Goal: Complete application form: Complete application form

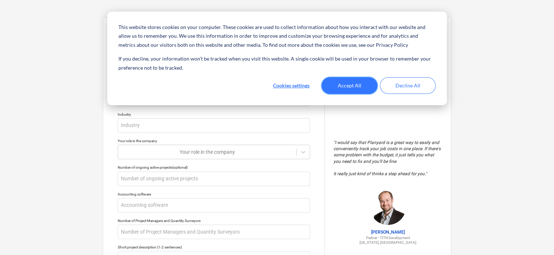
click at [356, 82] on button "Accept All" at bounding box center [350, 85] width 56 height 17
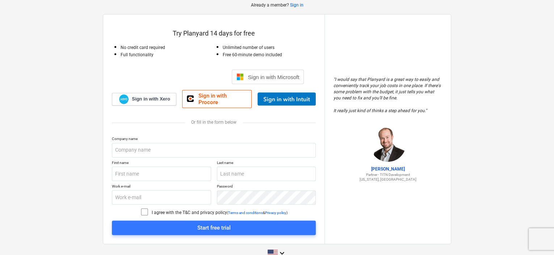
scroll to position [38, 0]
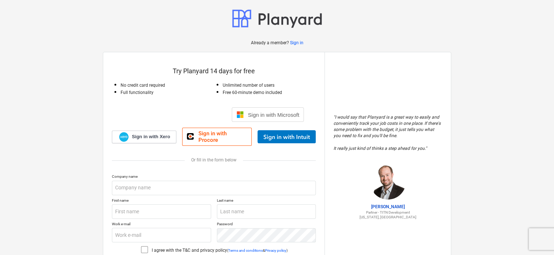
scroll to position [46, 0]
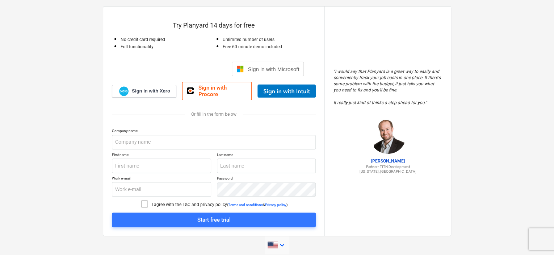
click at [274, 241] on span at bounding box center [273, 245] width 10 height 8
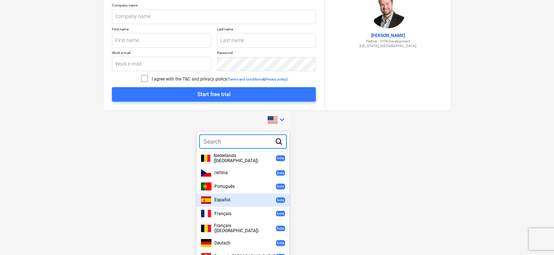
scroll to position [169, 0]
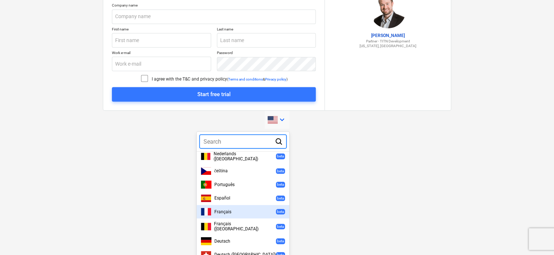
click at [239, 208] on div "Français beta" at bounding box center [243, 212] width 84 height 8
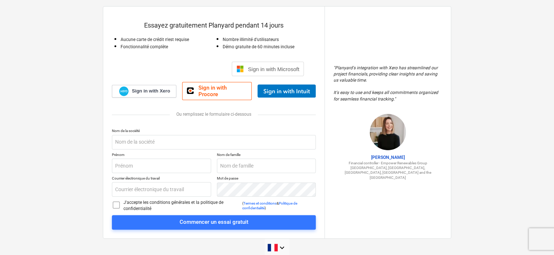
scroll to position [48, 0]
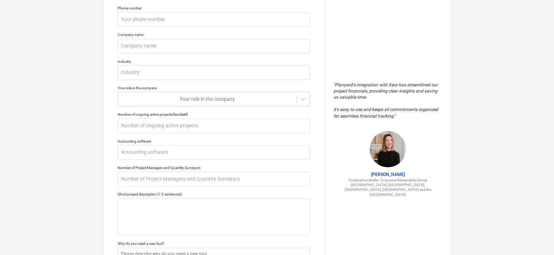
scroll to position [59, 0]
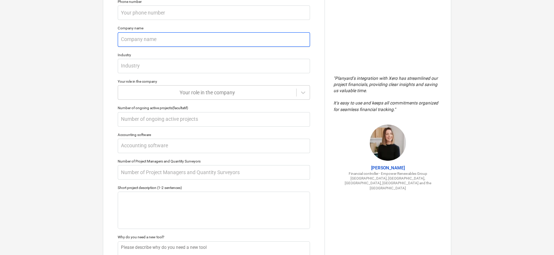
click at [255, 46] on input "text" at bounding box center [214, 39] width 192 height 14
type textarea "x"
type input "F"
type textarea "x"
type input "FR"
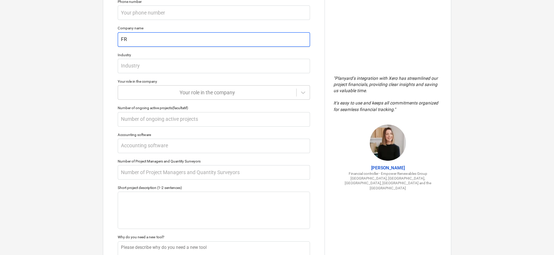
type textarea "x"
type input "FRE"
type textarea "x"
type input "FRED"
type textarea "x"
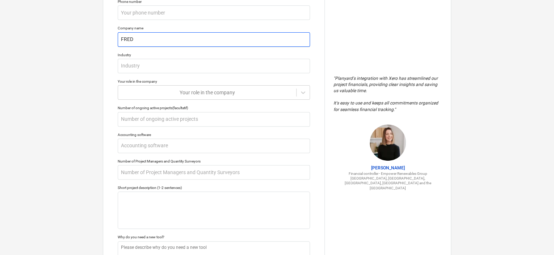
type input "FRED-"
type textarea "x"
type input "[PERSON_NAME]"
type textarea "x"
type input "FRED-DE"
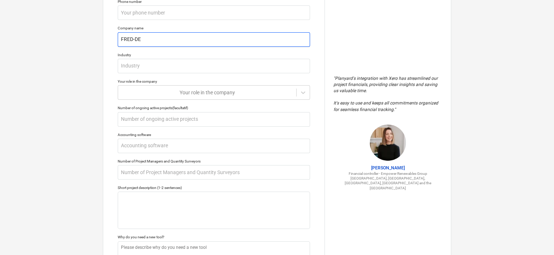
type textarea "x"
type input "FRED-DEC"
type textarea "x"
type input "[PERSON_NAME]"
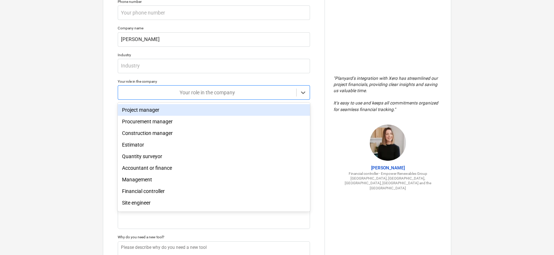
click at [245, 92] on div at bounding box center [207, 92] width 171 height 7
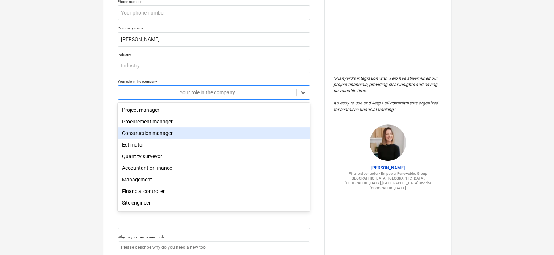
click at [214, 139] on div "Construction manager" at bounding box center [214, 133] width 192 height 12
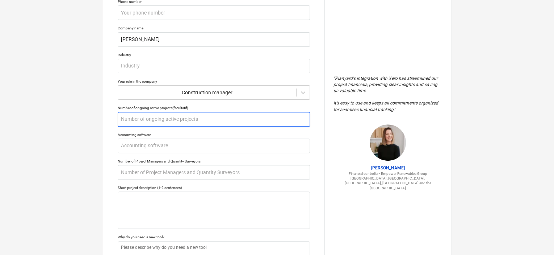
click at [206, 119] on input "text" at bounding box center [214, 119] width 192 height 14
type textarea "x"
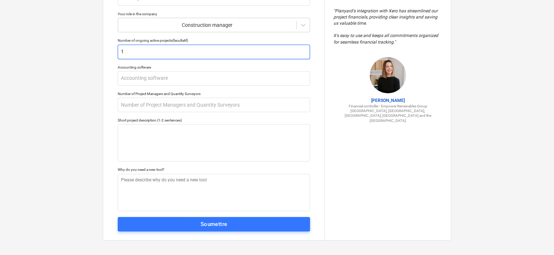
scroll to position [127, 0]
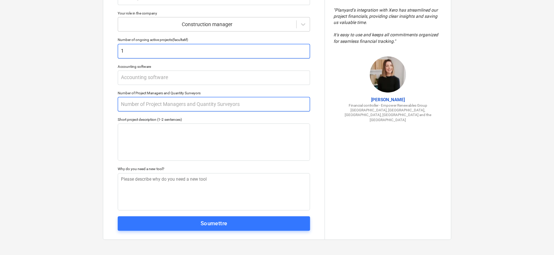
type input "1"
click at [205, 101] on input "text" at bounding box center [214, 104] width 192 height 14
type textarea "x"
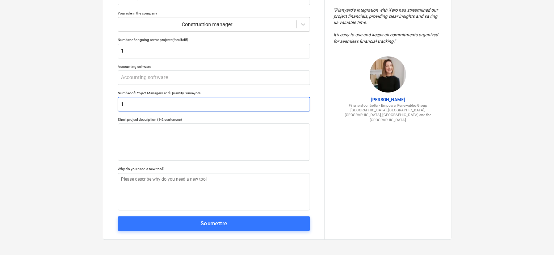
scroll to position [129, 0]
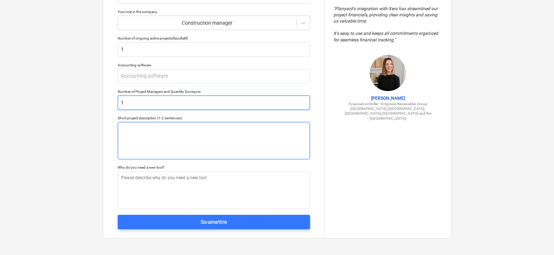
type input "1"
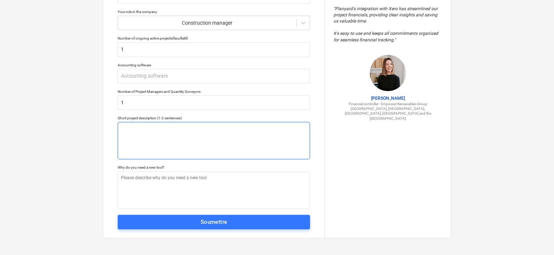
click at [196, 135] on textarea at bounding box center [214, 140] width 192 height 37
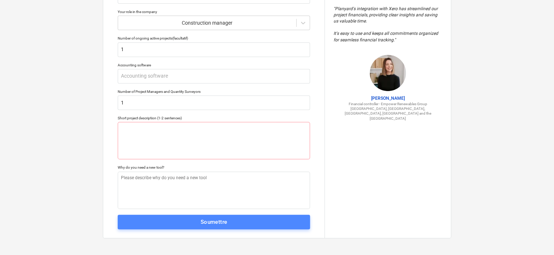
click at [194, 224] on span "Soumettre" at bounding box center [214, 221] width 176 height 9
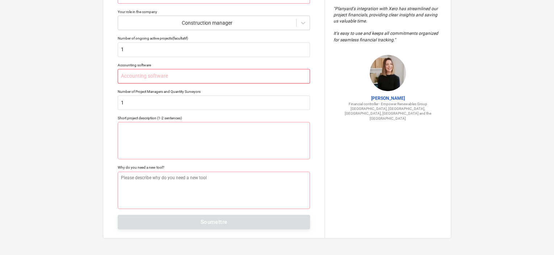
click at [167, 74] on input "text" at bounding box center [214, 76] width 192 height 14
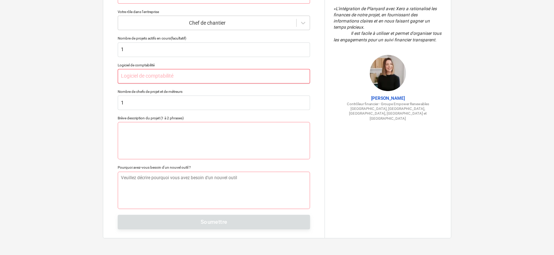
drag, startPoint x: 556, startPoint y: 0, endPoint x: 250, endPoint y: 74, distance: 314.8
click at [250, 74] on input "text" at bounding box center [214, 76] width 192 height 14
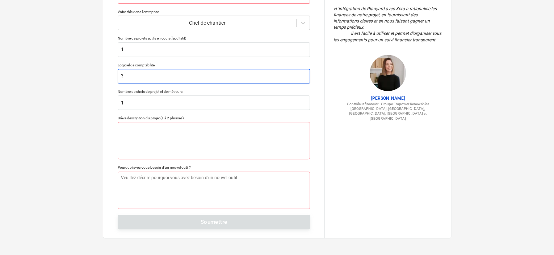
type textarea "x"
type input "?"
type textarea "x"
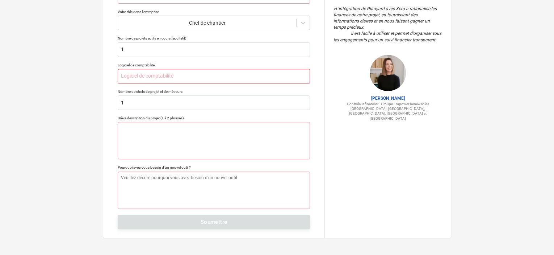
type textarea "x"
type input "m"
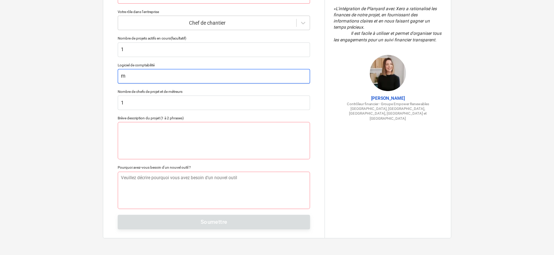
type textarea "x"
type input "me"
type textarea "x"
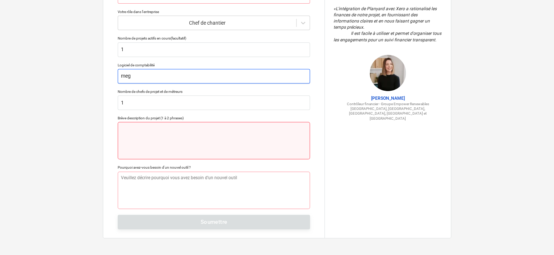
type input "meg"
click at [176, 147] on textarea at bounding box center [214, 140] width 192 height 37
type textarea "x"
type textarea "c"
type textarea "x"
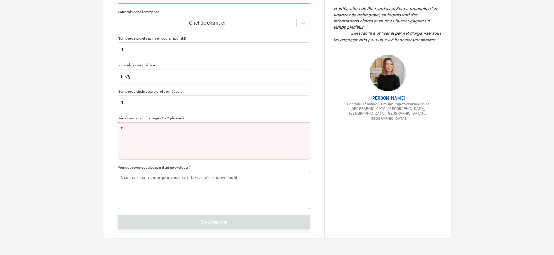
type textarea "co"
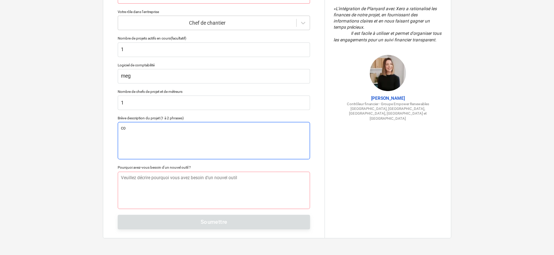
type textarea "x"
type textarea "con"
type textarea "x"
type textarea "cons"
type textarea "x"
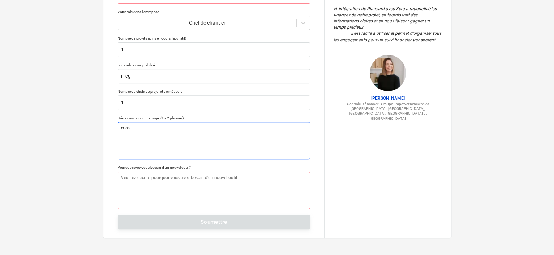
type textarea "const"
type textarea "x"
type textarea "constr"
type textarea "x"
type textarea "constru"
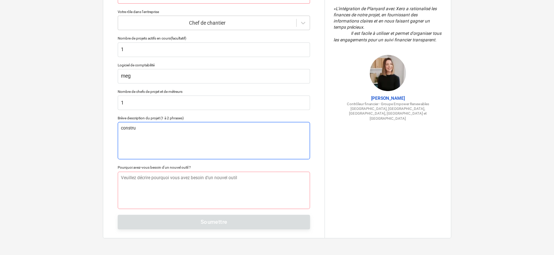
type textarea "x"
type textarea "construc"
type textarea "x"
type textarea "construct"
type textarea "x"
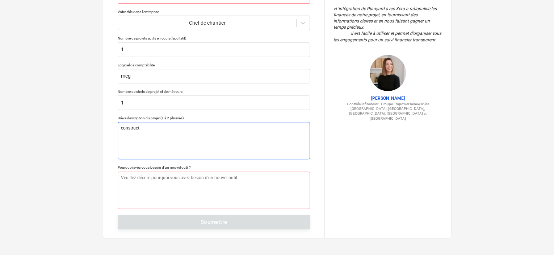
type textarea "constructi"
type textarea "x"
type textarea "constructio"
type textarea "x"
type textarea "construction"
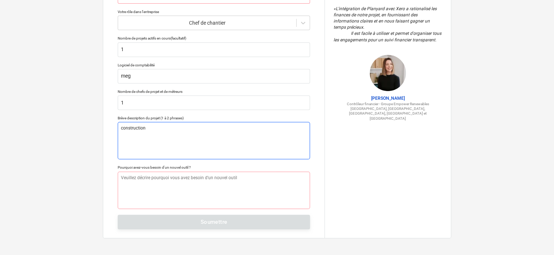
type textarea "x"
type textarea "construction"
type textarea "x"
type textarea "construction p"
type textarea "x"
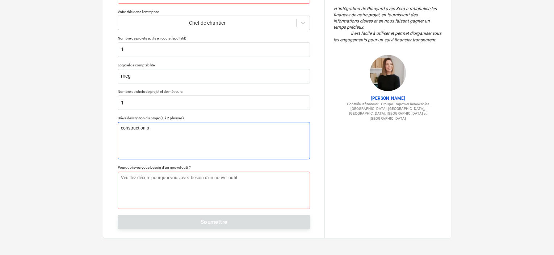
type textarea "construction po"
type textarea "x"
type textarea "construction pou"
type textarea "x"
type textarea "construction pour"
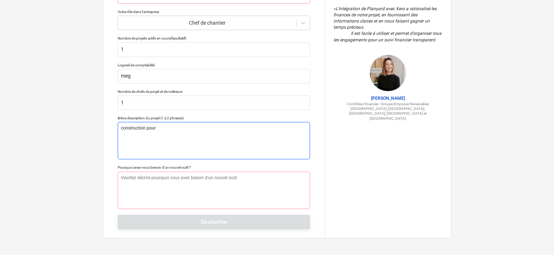
type textarea "x"
type textarea "construction pour"
type textarea "x"
type textarea "construction pour l"
type textarea "x"
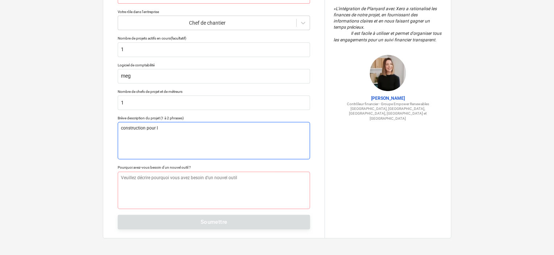
type textarea "construction pour lo"
type textarea "x"
type textarea "construction pour loc"
type textarea "x"
type textarea "construction pour locat"
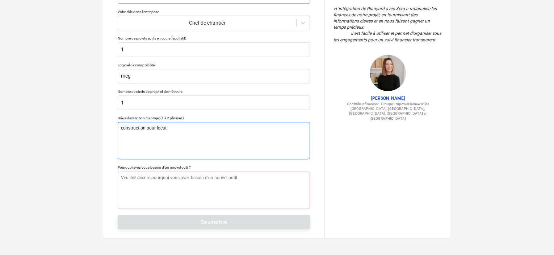
type textarea "x"
type textarea "construction pour locati"
type textarea "x"
type textarea "construction pour locatio"
type textarea "x"
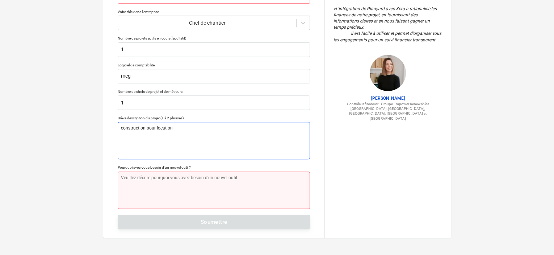
type textarea "construction pour location"
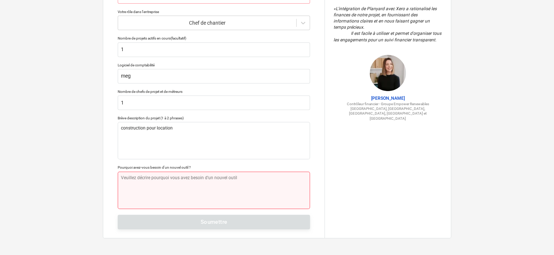
click at [151, 189] on textarea at bounding box center [214, 189] width 192 height 37
type textarea "x"
type textarea "e"
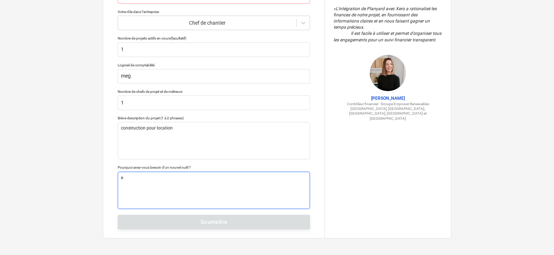
type textarea "x"
type textarea "est"
type textarea "x"
type textarea "esti"
type textarea "x"
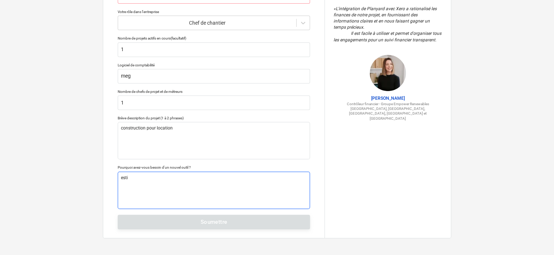
type textarea "estim"
type textarea "x"
type textarea "estima"
type textarea "x"
type textarea "estimat"
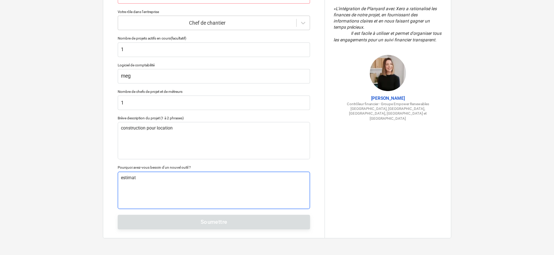
type textarea "x"
type textarea "estimati"
type textarea "x"
type textarea "estimatif"
type textarea "x"
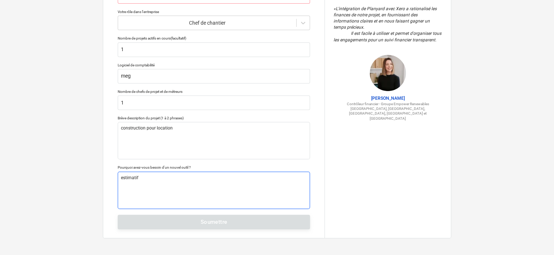
type textarea "estimatif"
type textarea "x"
type textarea "estimatif d"
type textarea "x"
type textarea "estimatif du"
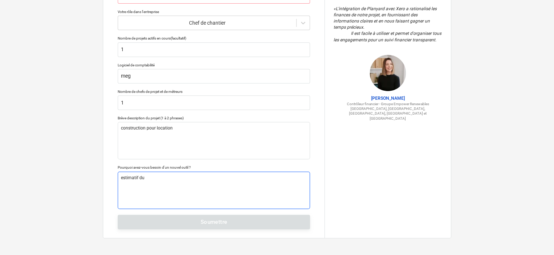
type textarea "x"
type textarea "estimatif du"
type textarea "x"
type textarea "estimatif du c"
type textarea "x"
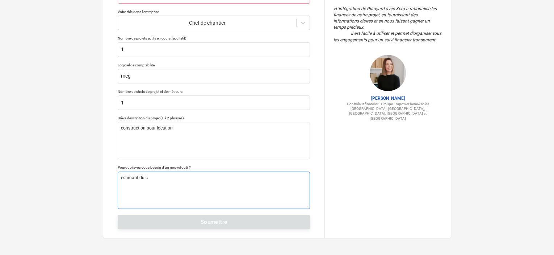
type textarea "estimatif du co"
type textarea "x"
type textarea "estimatif du co^t"
type textarea "x"
type textarea "estimatif du co^t"
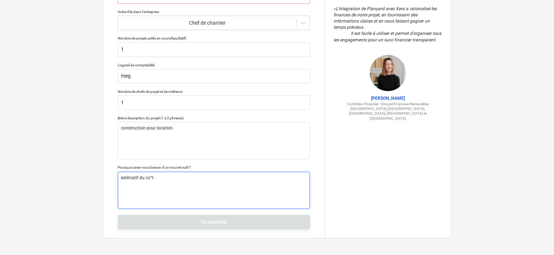
type textarea "x"
type textarea "estimatif du co^t t"
type textarea "x"
type textarea "estimatif du co^t to"
type textarea "x"
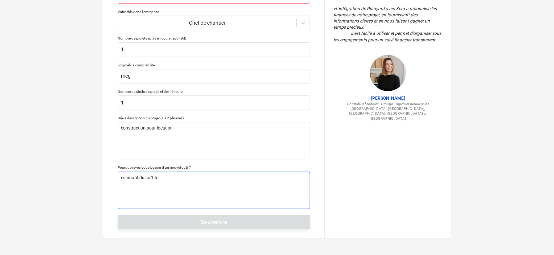
type textarea "estimatif du co^t tot"
type textarea "x"
type textarea "estimatif du co^t tota"
type textarea "x"
type textarea "estimatif du co^t total"
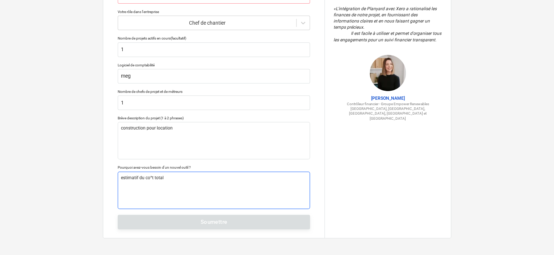
click at [153, 178] on textarea "estimatif du co^t total" at bounding box center [214, 189] width 192 height 37
type textarea "x"
type textarea "estimatif du co^ total"
type textarea "x"
type textarea "estimatif du co total"
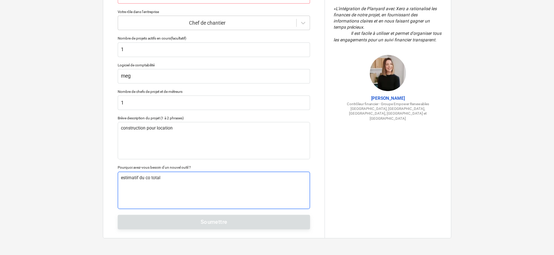
type textarea "x"
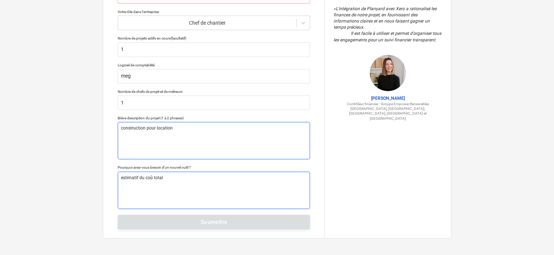
type textarea "estimatif du coû total"
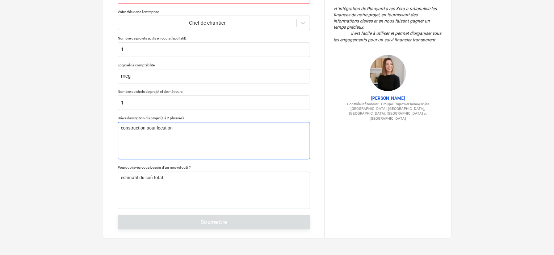
click at [191, 150] on textarea "construction pour location" at bounding box center [214, 140] width 192 height 37
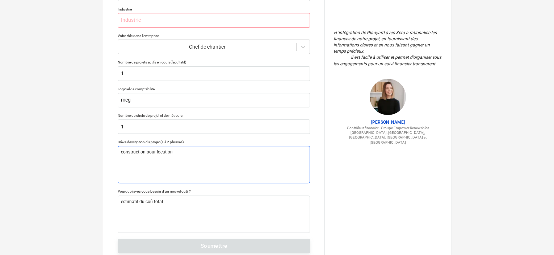
scroll to position [107, 0]
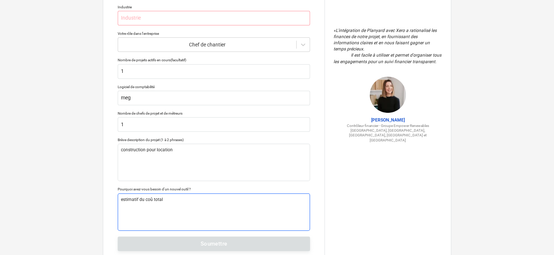
click at [153, 199] on textarea "estimatif du coû total" at bounding box center [214, 211] width 192 height 37
type textarea "x"
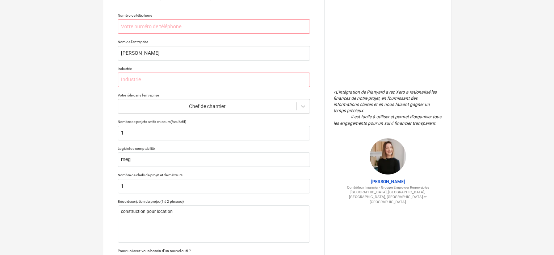
scroll to position [45, 0]
type textarea "estimatif du coût total"
click at [133, 85] on input "text" at bounding box center [214, 80] width 192 height 14
type textarea "x"
type input "m"
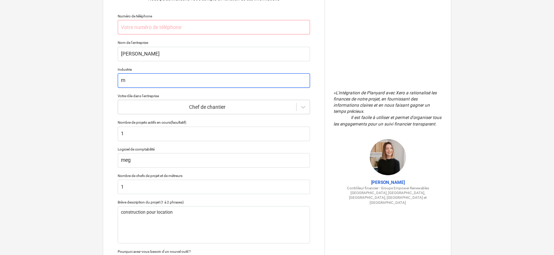
type textarea "x"
type input "me"
type textarea "x"
type input "m"
type textarea "x"
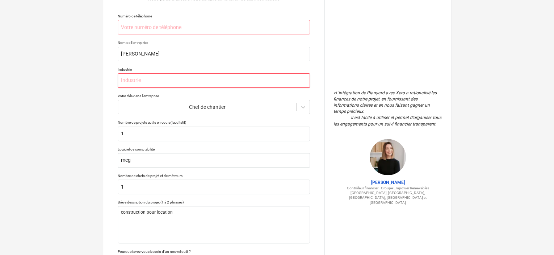
type textarea "x"
type input "c"
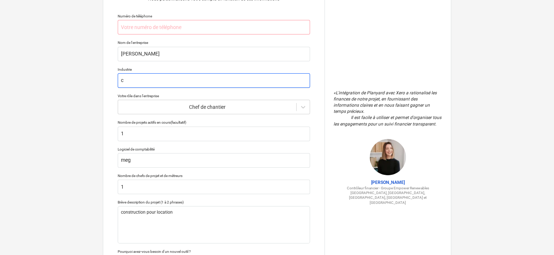
type textarea "x"
type input "co"
type textarea "x"
type input "con"
type textarea "x"
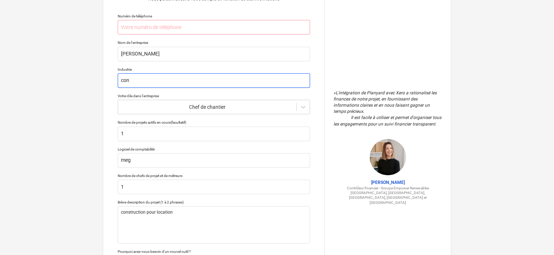
type input "cons"
type textarea "x"
type input "const"
type textarea "x"
type input "constr"
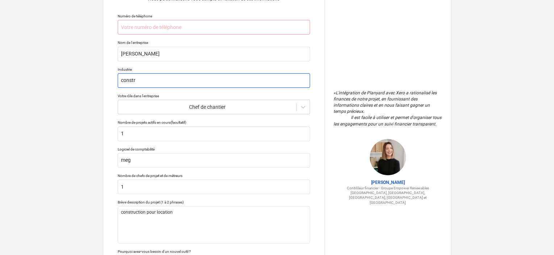
type textarea "x"
type input "constru"
type textarea "x"
type input "construc"
type textarea "x"
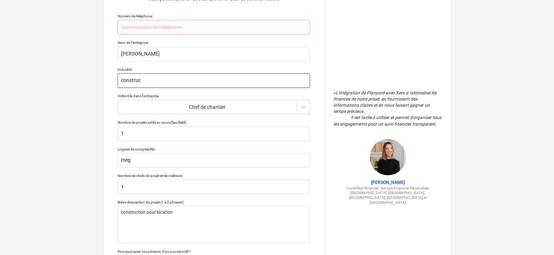
type input "construct"
type textarea "x"
type input "constructi"
type textarea "x"
type input "constructio"
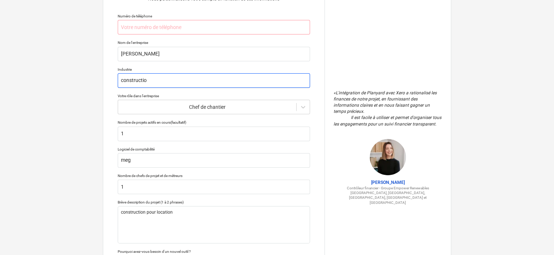
type textarea "x"
type input "construction"
type textarea "x"
type input "construction b"
type textarea "x"
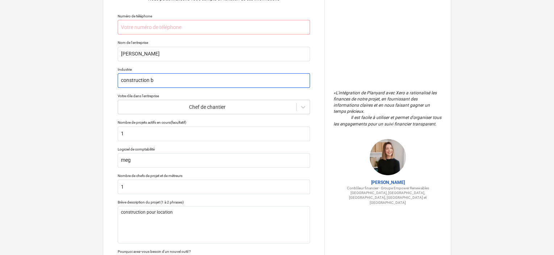
type input "construction bo"
type textarea "x"
type input "construction bois"
type textarea "x"
type input "construction bois"
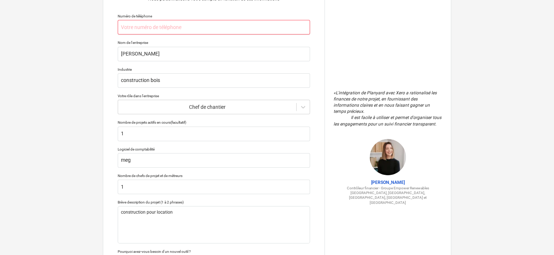
click at [144, 32] on input "text" at bounding box center [214, 27] width 192 height 14
type textarea "x"
type input "0"
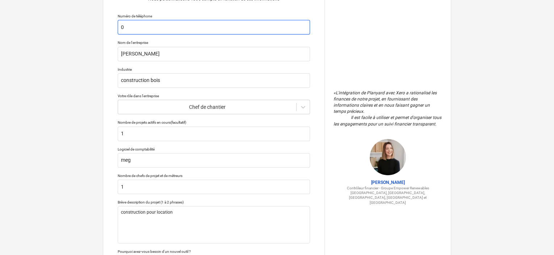
type textarea "x"
type input "06"
type textarea "x"
type input "069"
type textarea "x"
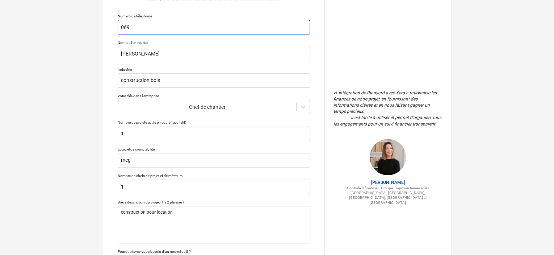
type input "0692"
type textarea "x"
type input "06928"
type textarea "x"
type input "069280"
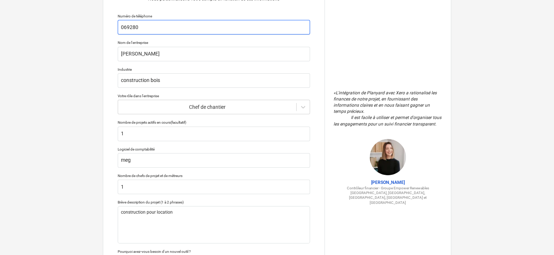
type textarea "x"
type input "0692804"
type textarea "x"
type input "06928045"
type textarea "x"
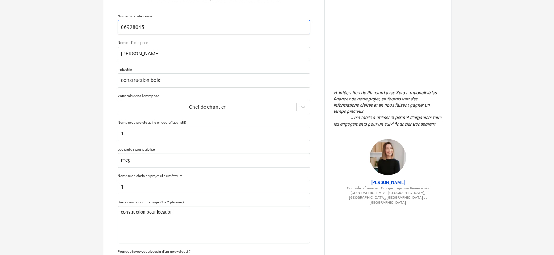
type input "069280456"
type textarea "x"
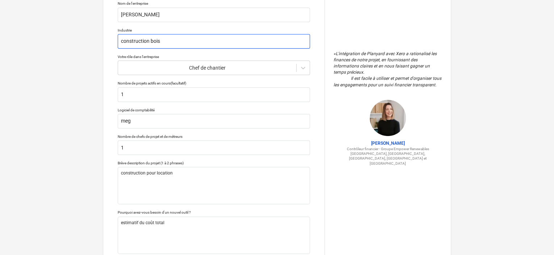
scroll to position [129, 0]
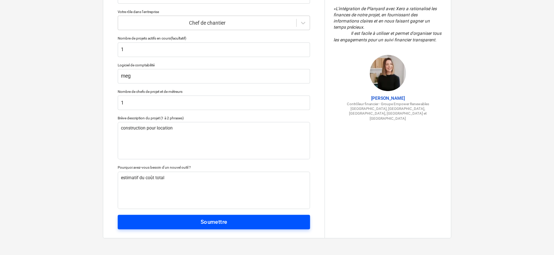
type input "0692804568"
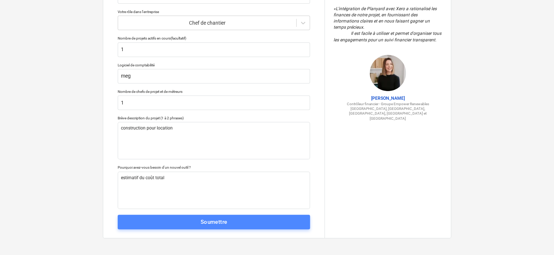
click at [195, 219] on span "Soumettre" at bounding box center [214, 221] width 176 height 9
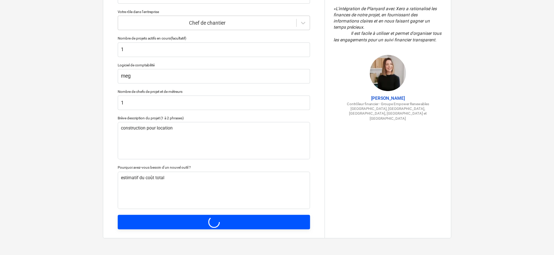
type textarea "x"
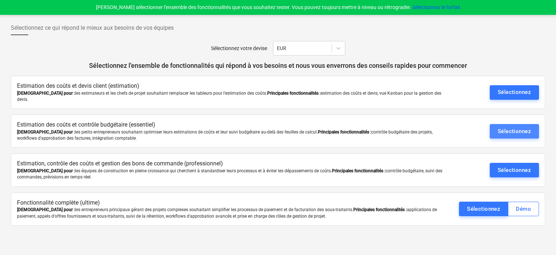
click at [505, 128] on font "Sélectionnez" at bounding box center [514, 131] width 33 height 7
